Goal: Information Seeking & Learning: Learn about a topic

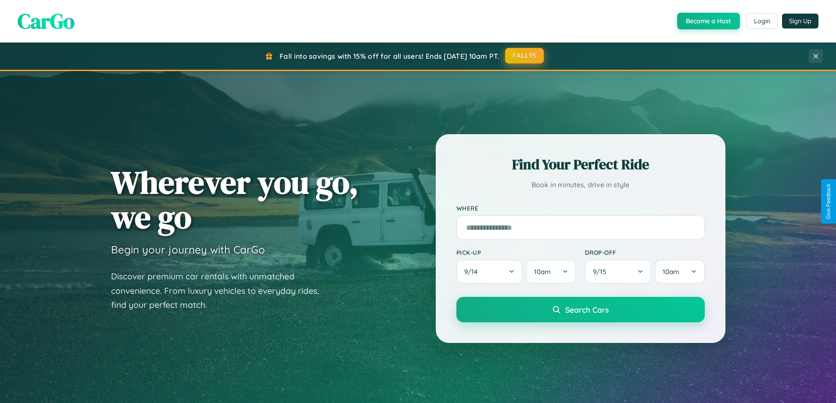
click at [525, 56] on button "FALL15" at bounding box center [524, 56] width 39 height 16
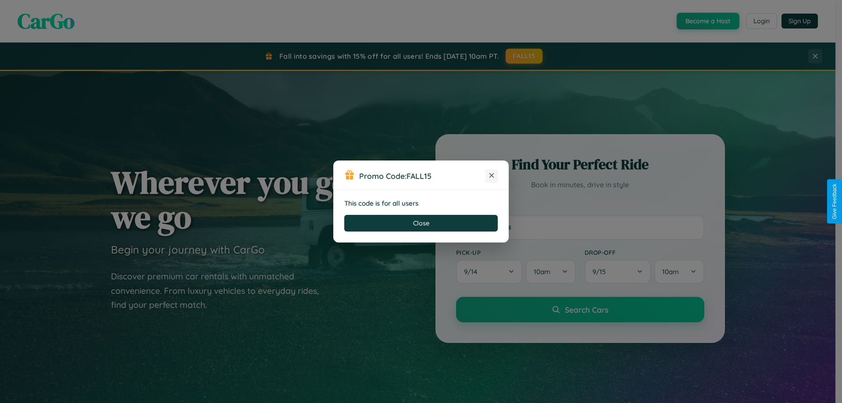
click at [492, 176] on icon at bounding box center [491, 175] width 9 height 9
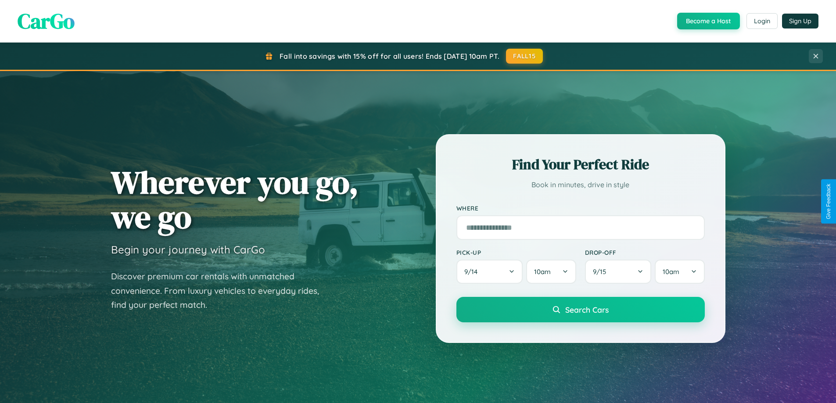
scroll to position [604, 0]
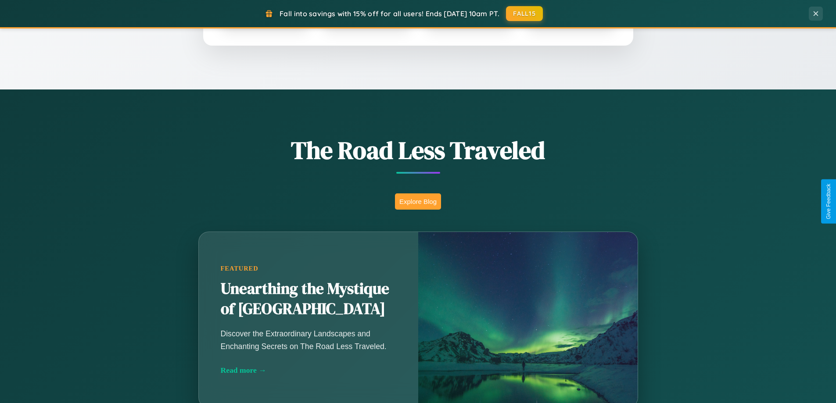
click at [418, 201] on button "Explore Blog" at bounding box center [418, 202] width 46 height 16
